Goal: Information Seeking & Learning: Learn about a topic

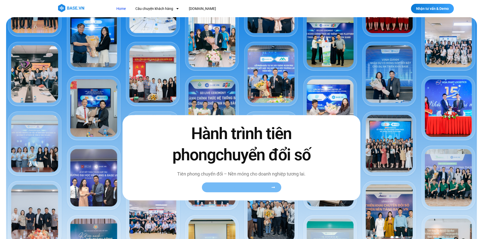
click at [243, 188] on span "Xem toàn bộ câu chuyện khách hàng" at bounding box center [239, 188] width 62 height 4
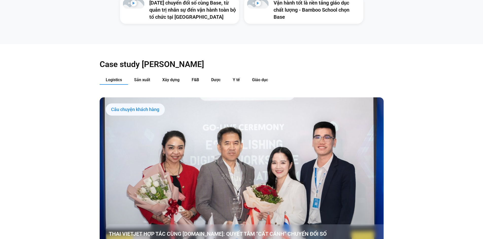
scroll to position [684, 0]
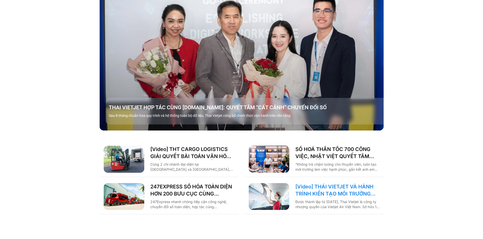
click at [340, 183] on link "[Video] THÁI VIETJET VÀ HÀNH TRÌNH KIẾN TẠO MÔI TRƯỜNG LÀM VIỆC SỐ CÙNG BASE.VN" at bounding box center [337, 190] width 84 height 14
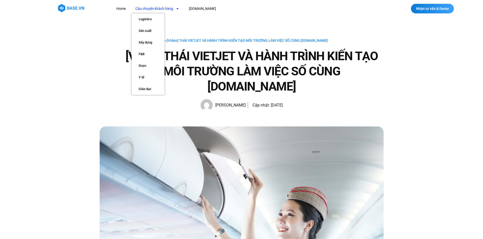
click at [158, 7] on link "Câu chuyện khách hàng" at bounding box center [156, 8] width 51 height 9
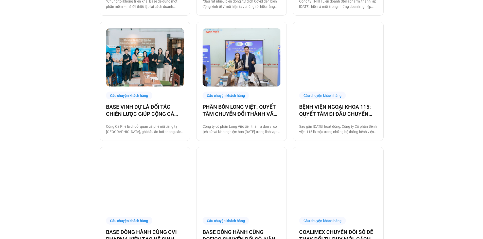
scroll to position [481, 0]
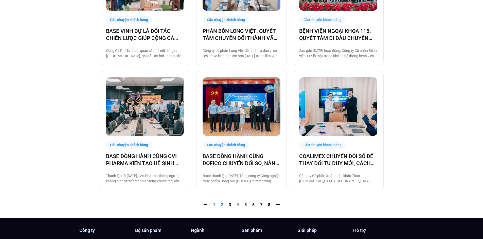
click at [222, 206] on link "Trang 2" at bounding box center [222, 205] width 2 height 5
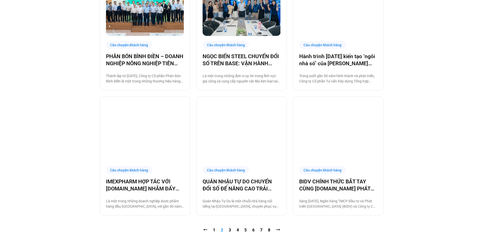
scroll to position [507, 0]
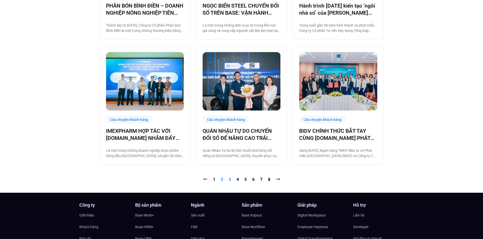
click at [230, 180] on link "Trang 3" at bounding box center [230, 179] width 2 height 5
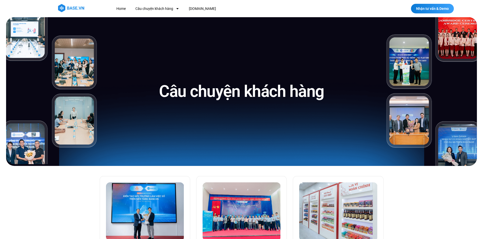
scroll to position [152, 0]
